Goal: Task Accomplishment & Management: Manage account settings

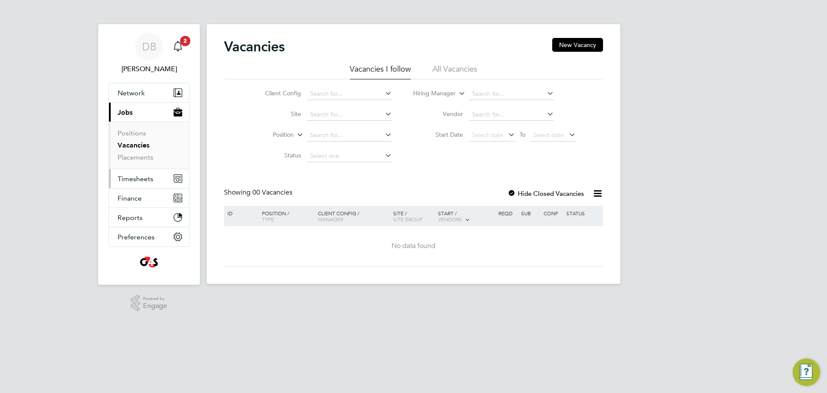
click at [133, 178] on span "Timesheets" at bounding box center [136, 179] width 36 height 8
click at [150, 178] on span "Timesheets" at bounding box center [136, 179] width 36 height 8
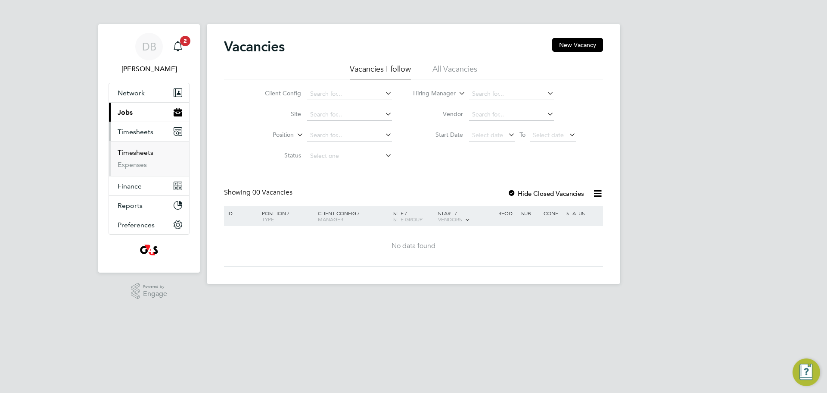
click at [148, 156] on link "Timesheets" at bounding box center [136, 152] width 36 height 8
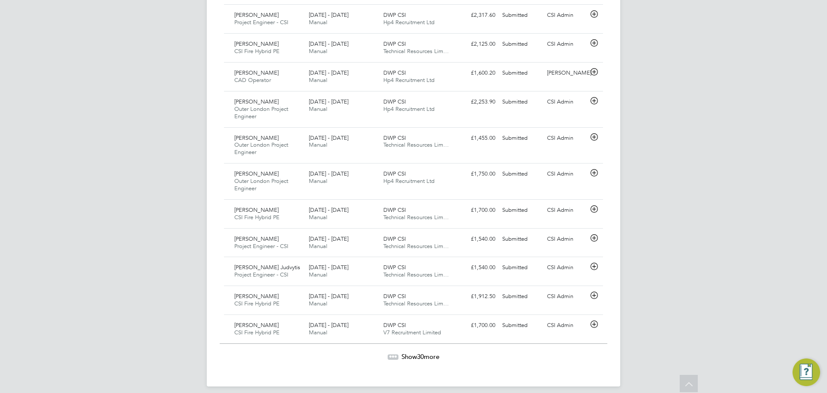
click at [429, 352] on span "Show 30 more" at bounding box center [421, 356] width 38 height 8
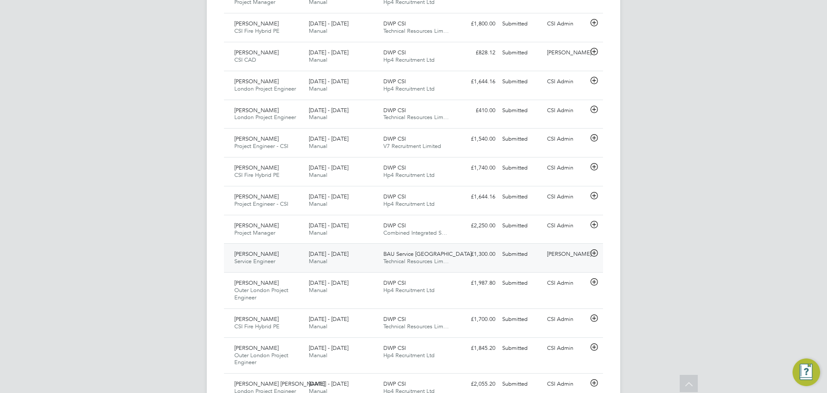
click at [393, 257] on span "Technical Resources Lim…" at bounding box center [416, 260] width 65 height 7
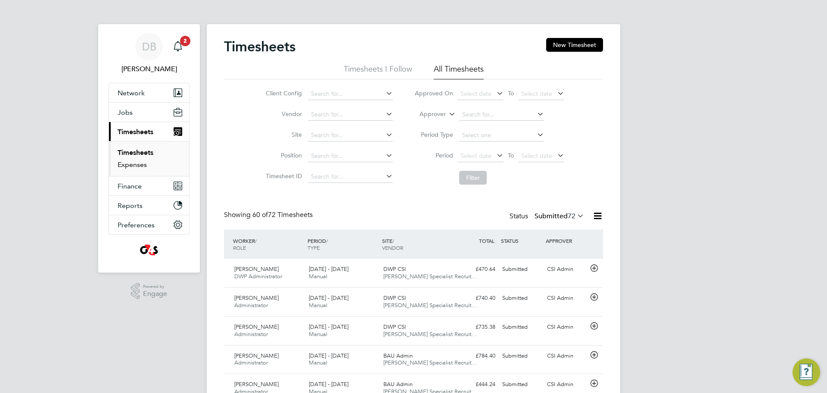
click at [124, 167] on link "Expenses" at bounding box center [132, 164] width 29 height 8
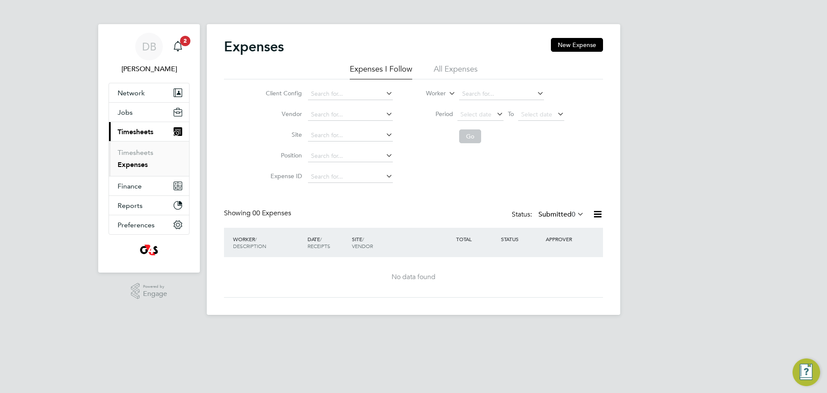
click at [460, 69] on li "All Expenses" at bounding box center [456, 72] width 44 height 16
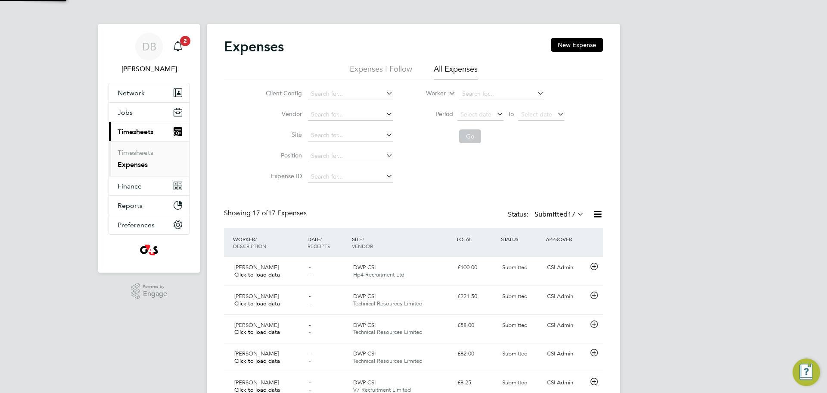
scroll to position [22, 75]
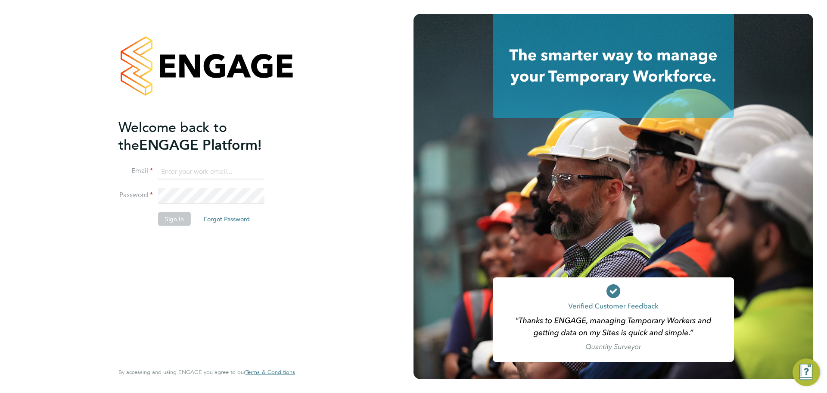
type input "david.bringhurst@uk.g4s.com"
click at [182, 217] on button "Sign In" at bounding box center [174, 219] width 33 height 14
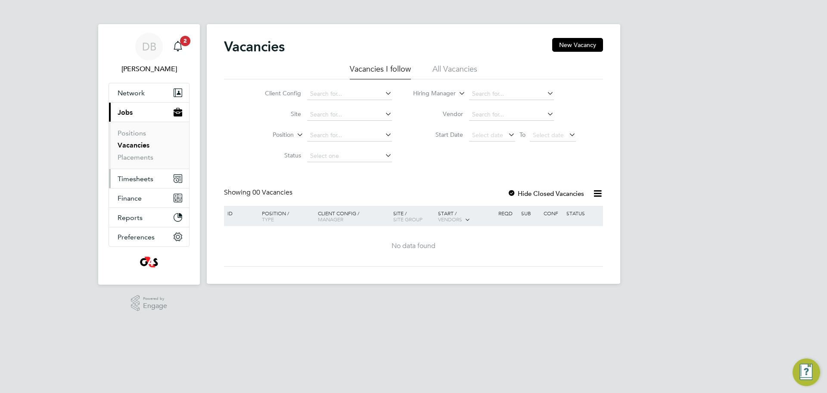
click at [139, 181] on span "Timesheets" at bounding box center [136, 179] width 36 height 8
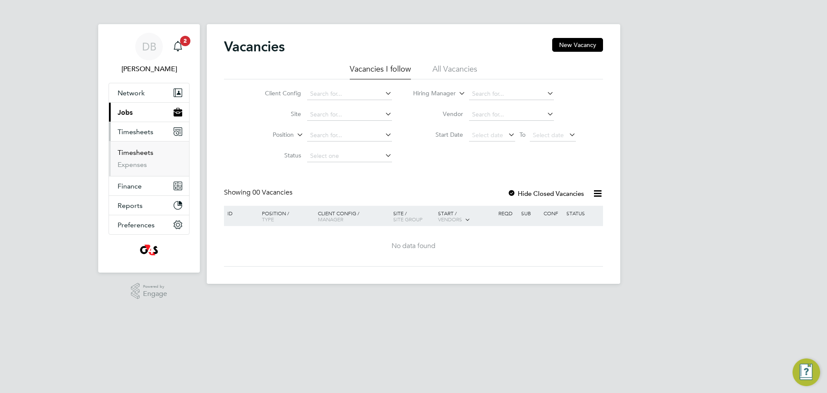
click at [137, 152] on link "Timesheets" at bounding box center [136, 152] width 36 height 8
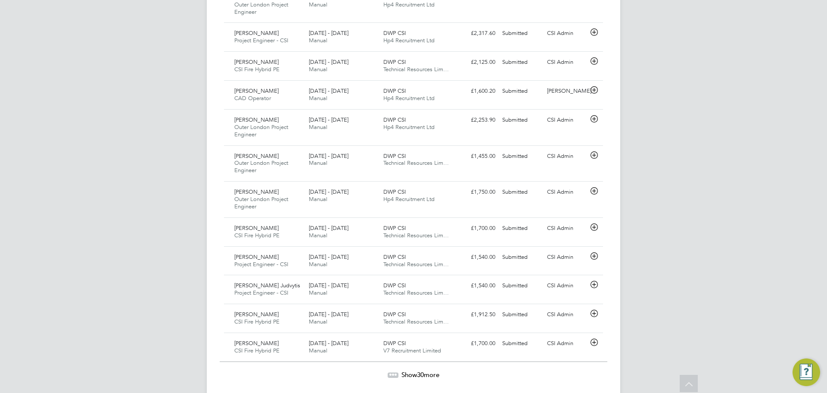
click at [412, 370] on span "Show 30 more" at bounding box center [421, 374] width 38 height 8
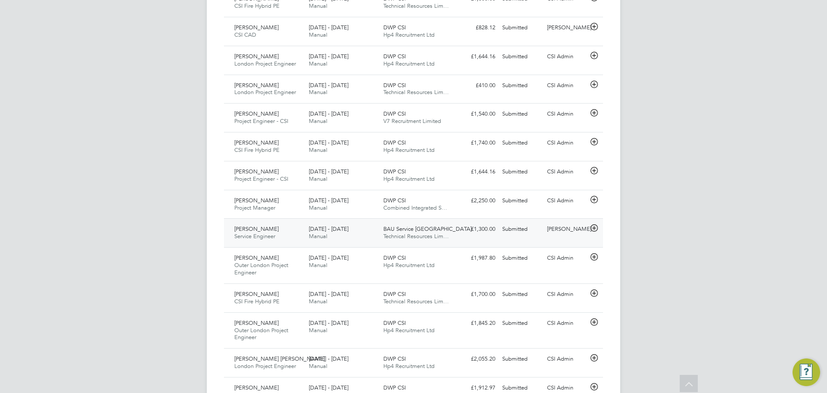
click at [411, 225] on span "BAU Service [GEOGRAPHIC_DATA]" at bounding box center [428, 228] width 88 height 7
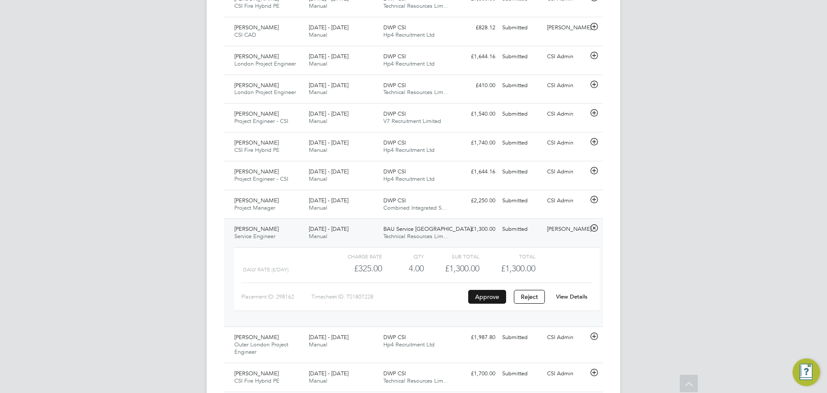
click at [490, 290] on button "Approve" at bounding box center [487, 297] width 38 height 14
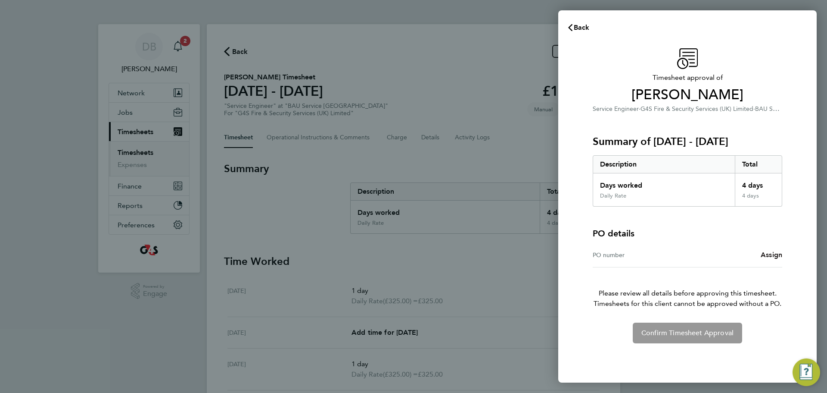
click at [777, 255] on span "Assign" at bounding box center [772, 254] width 22 height 8
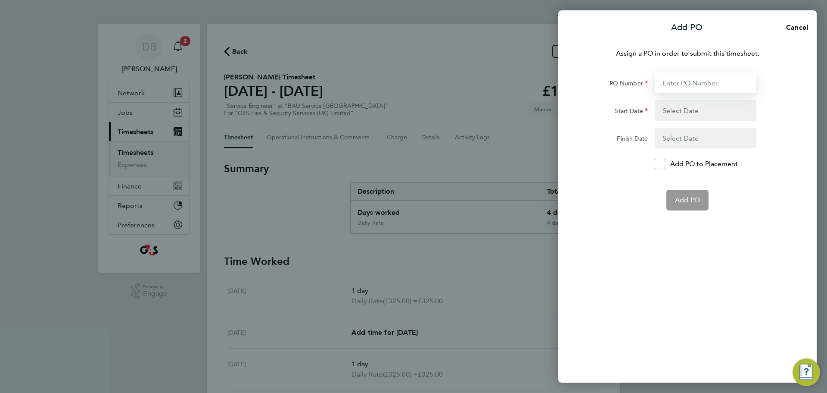
click at [675, 83] on input "PO Number" at bounding box center [706, 82] width 102 height 21
type input "50CN-BST8791-BR"
click at [679, 112] on button "button" at bounding box center [706, 110] width 102 height 21
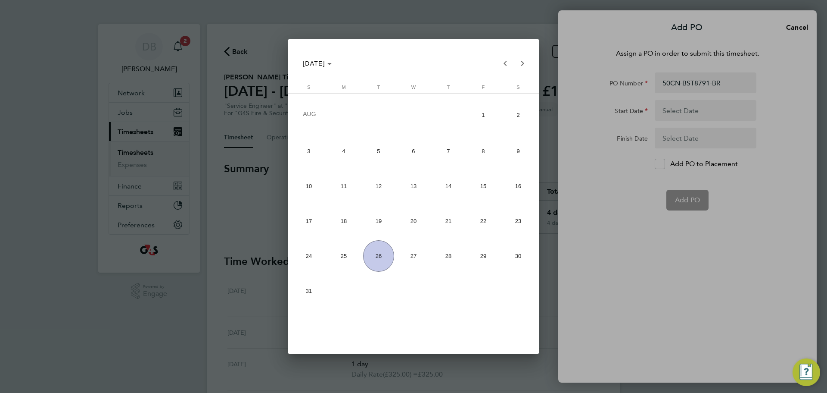
click at [338, 215] on span "18" at bounding box center [343, 220] width 31 height 31
type input "18 Aug 25"
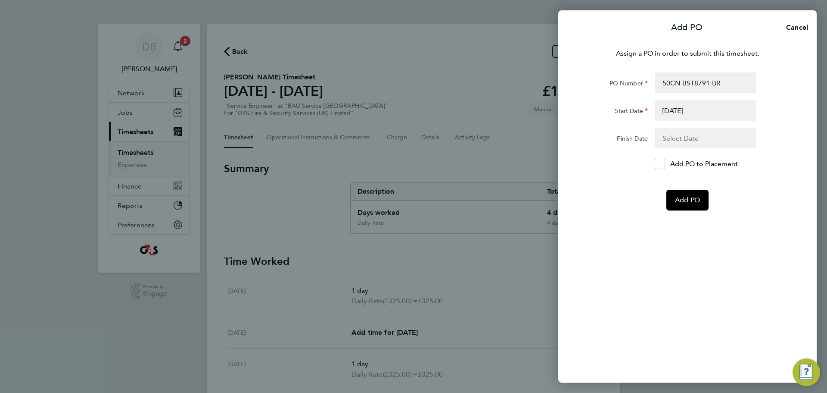
click at [667, 141] on button "button" at bounding box center [706, 138] width 102 height 21
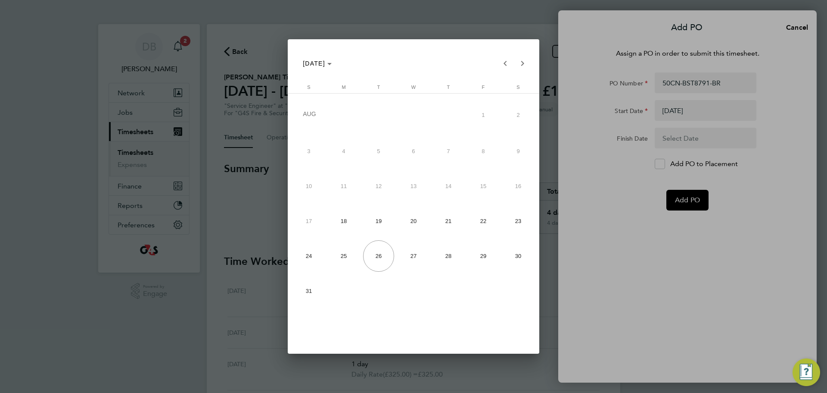
click at [311, 259] on span "24" at bounding box center [308, 255] width 31 height 31
type input "24 Aug 25"
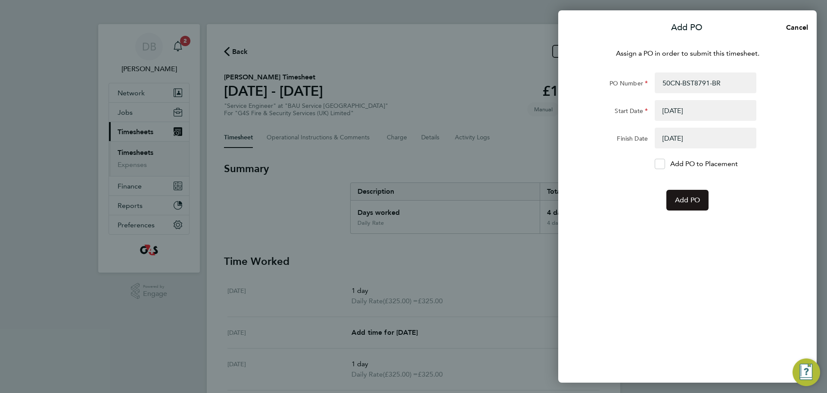
click at [686, 203] on span "Add PO" at bounding box center [687, 200] width 25 height 9
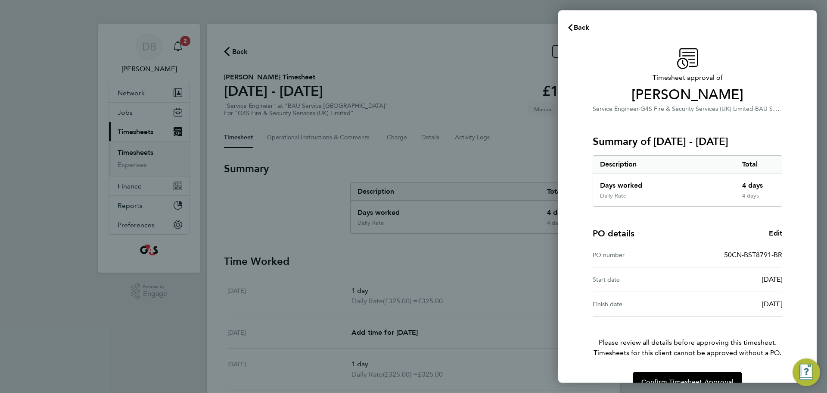
scroll to position [20, 0]
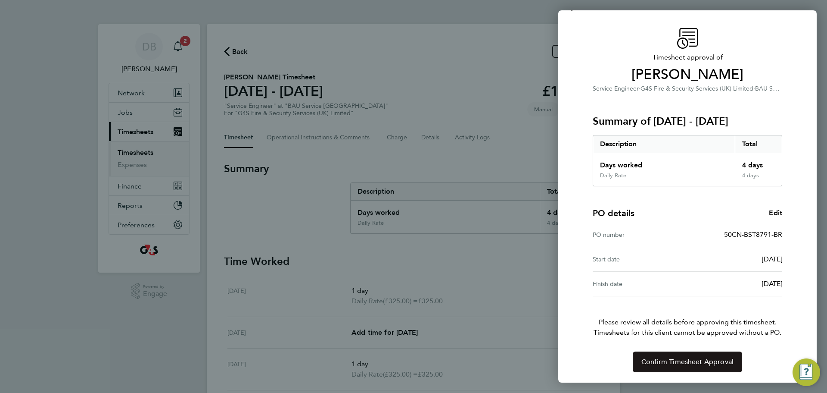
click at [671, 358] on span "Confirm Timesheet Approval" at bounding box center [688, 361] width 92 height 9
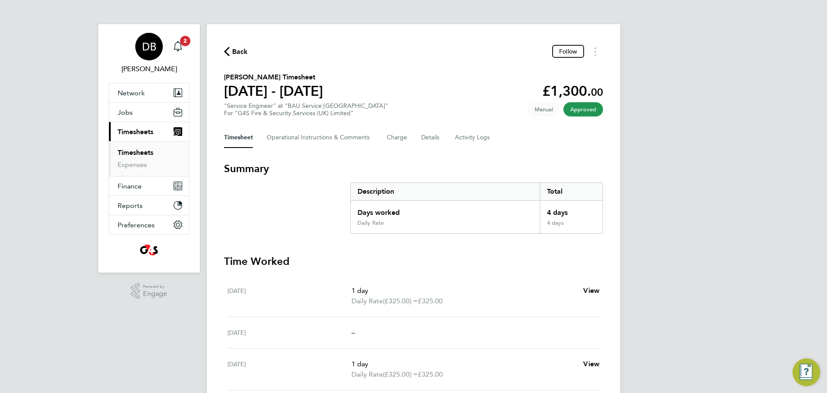
click at [160, 45] on div "DB" at bounding box center [149, 47] width 28 height 28
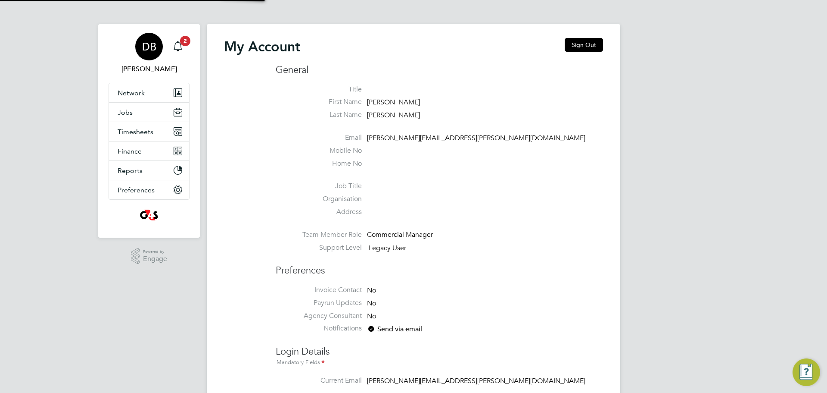
type input "david.bringhurst@uk.g4s.com"
click at [587, 42] on button "Sign Out" at bounding box center [584, 45] width 38 height 14
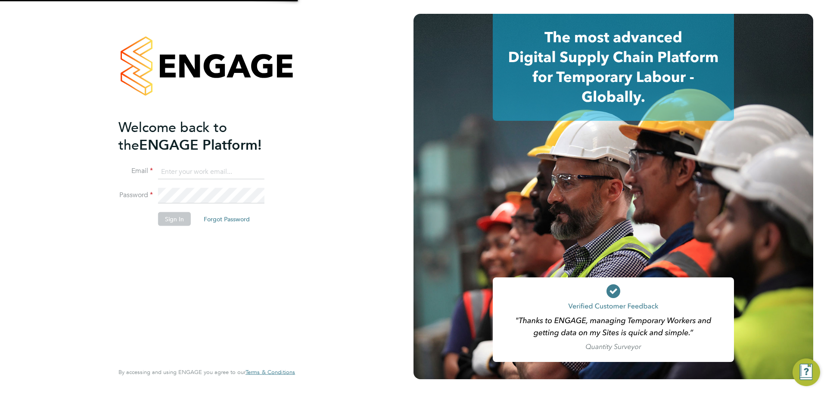
type input "david.bringhurst@uk.g4s.com"
